Goal: Navigation & Orientation: Find specific page/section

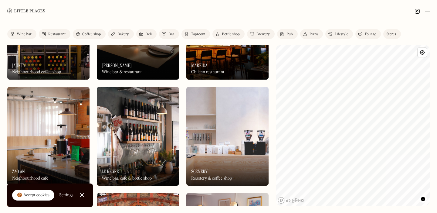
scroll to position [70, 0]
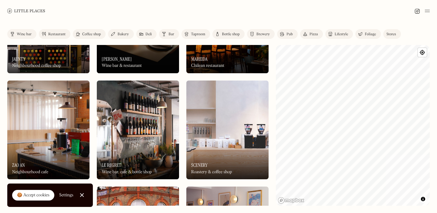
click at [142, 126] on img at bounding box center [138, 129] width 82 height 99
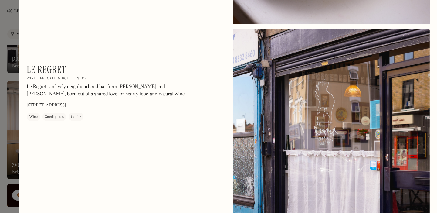
scroll to position [958, 0]
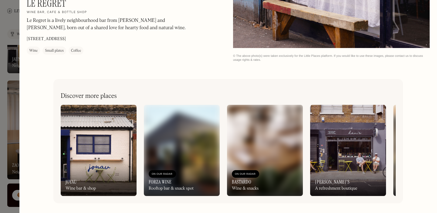
click at [5, 89] on div at bounding box center [218, 106] width 437 height 213
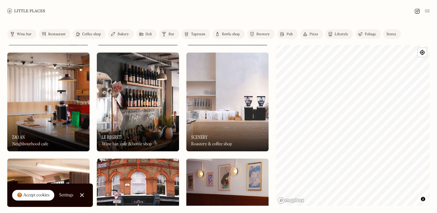
scroll to position [148, 0]
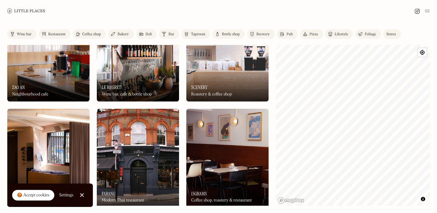
click at [81, 194] on div at bounding box center [82, 195] width 4 height 4
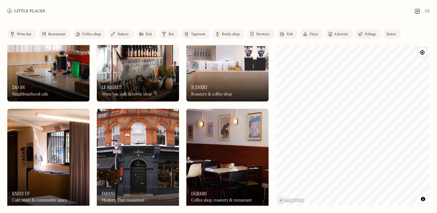
scroll to position [168, 0]
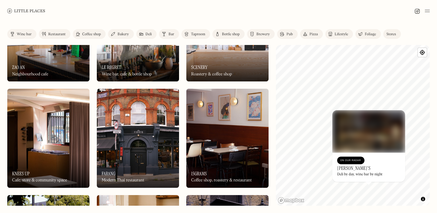
click at [367, 165] on div "On Our Radar Lulu's Deli by day, wine bar by night" at bounding box center [369, 166] width 73 height 29
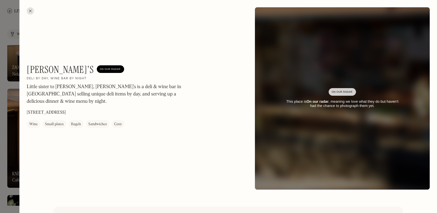
click at [0, 94] on div at bounding box center [218, 106] width 437 height 213
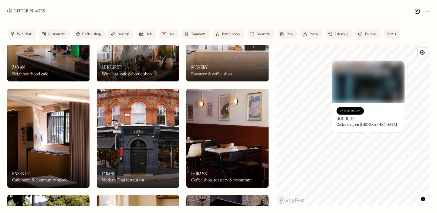
click at [361, 120] on div "On Our Radar Goodcup Coffee shop on Nunhead Green" at bounding box center [368, 117] width 73 height 29
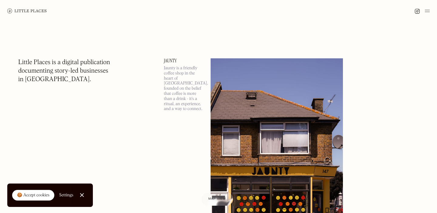
click at [44, 192] on div "🍪 Accept cookies" at bounding box center [33, 195] width 32 height 6
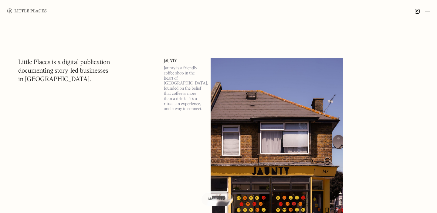
click at [28, 11] on img at bounding box center [26, 11] width 39 height 5
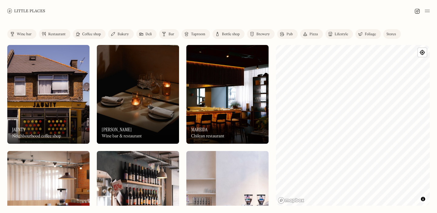
click at [286, 31] on link "Pub" at bounding box center [287, 34] width 21 height 10
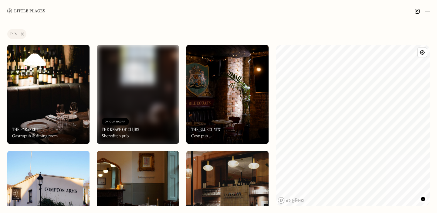
click at [22, 31] on link "Pub" at bounding box center [16, 34] width 19 height 10
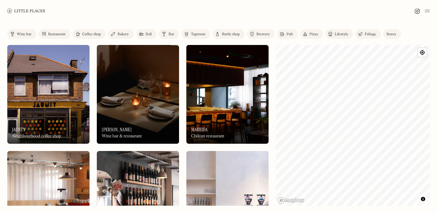
click at [59, 31] on link "Restaurant" at bounding box center [55, 34] width 32 height 10
